Goal: Task Accomplishment & Management: Complete application form

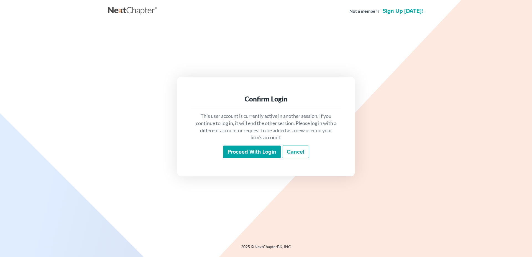
click at [231, 151] on input "Proceed with login" at bounding box center [252, 151] width 58 height 13
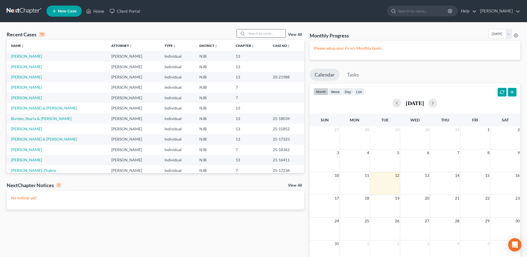
click at [250, 32] on input "search" at bounding box center [266, 33] width 39 height 8
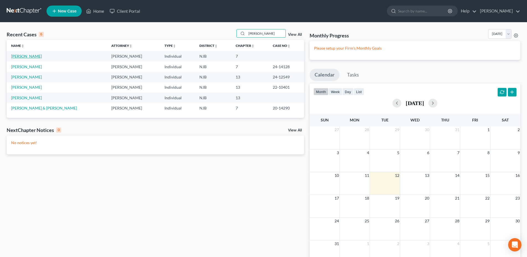
type input "[PERSON_NAME]"
click at [42, 56] on link "[PERSON_NAME]" at bounding box center [26, 56] width 31 height 5
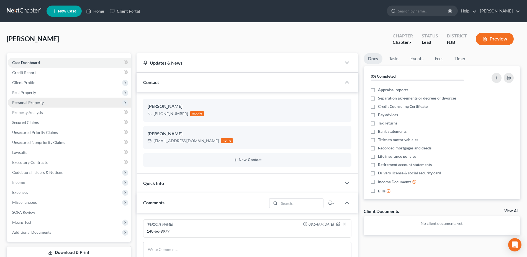
click at [64, 103] on span "Personal Property" at bounding box center [69, 103] width 123 height 10
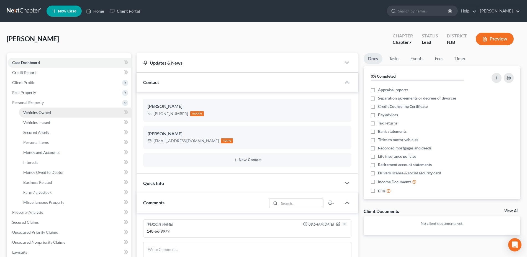
click at [65, 113] on link "Vehicles Owned" at bounding box center [75, 113] width 112 height 10
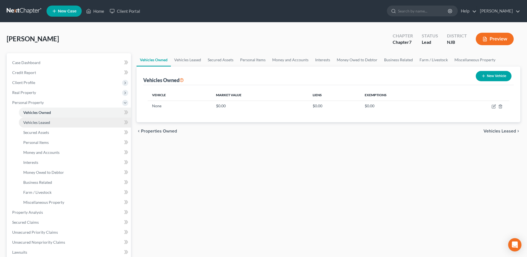
click at [65, 124] on link "Vehicles Leased" at bounding box center [75, 123] width 112 height 10
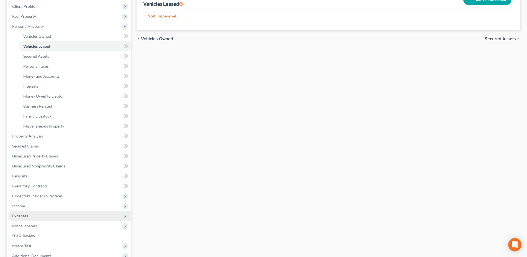
scroll to position [85, 0]
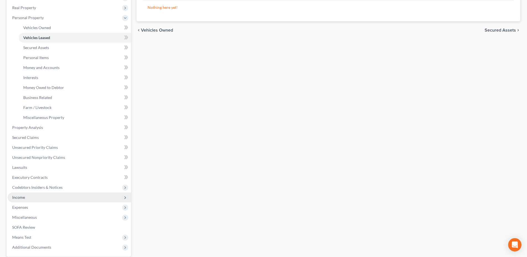
click at [44, 199] on span "Income" at bounding box center [69, 197] width 123 height 10
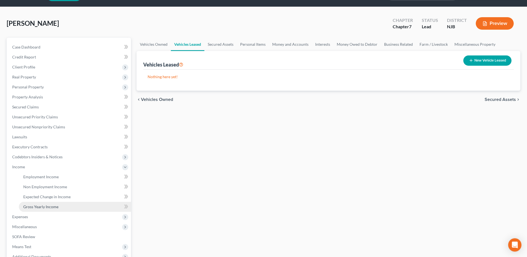
scroll to position [28, 0]
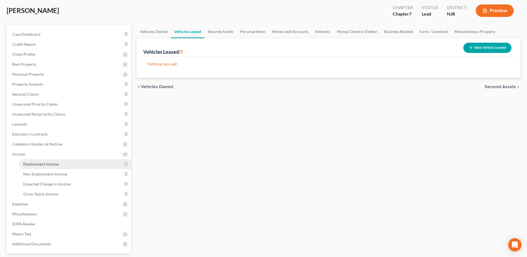
click at [56, 166] on span "Employment Income" at bounding box center [40, 164] width 35 height 5
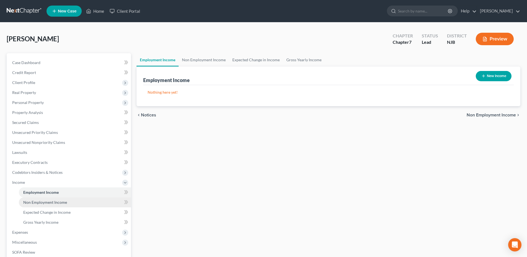
click at [53, 202] on span "Non Employment Income" at bounding box center [45, 202] width 44 height 5
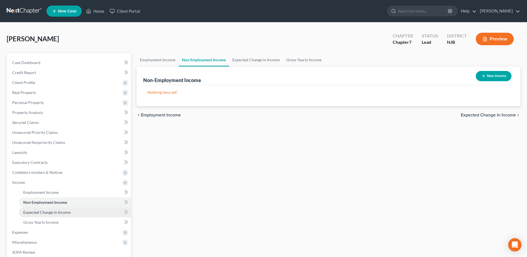
click at [52, 213] on span "Expected Change in Income" at bounding box center [46, 212] width 47 height 5
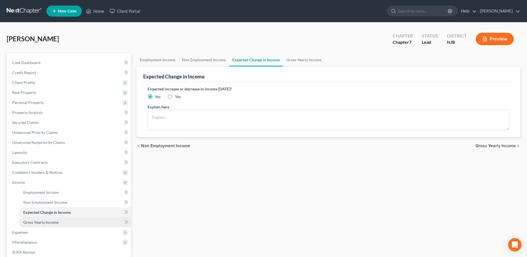
click at [49, 223] on span "Gross Yearly Income" at bounding box center [40, 222] width 35 height 5
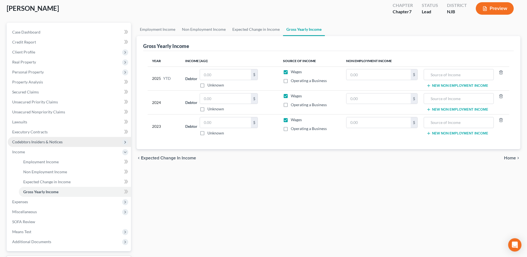
scroll to position [21, 0]
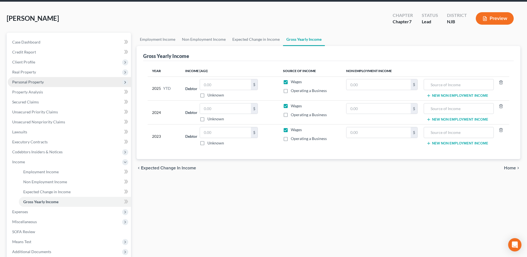
click at [66, 83] on span "Personal Property" at bounding box center [69, 82] width 123 height 10
click at [66, 84] on span "Personal Property" at bounding box center [69, 82] width 123 height 10
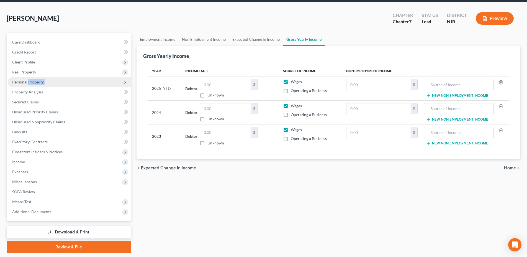
click at [38, 81] on span "Personal Property" at bounding box center [28, 82] width 32 height 5
click at [21, 81] on span "Personal Property" at bounding box center [28, 82] width 32 height 5
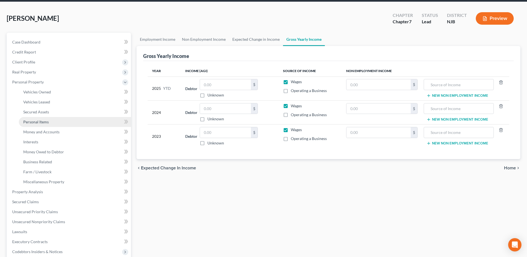
click at [62, 123] on link "Personal Items" at bounding box center [75, 122] width 112 height 10
